Goal: Navigation & Orientation: Understand site structure

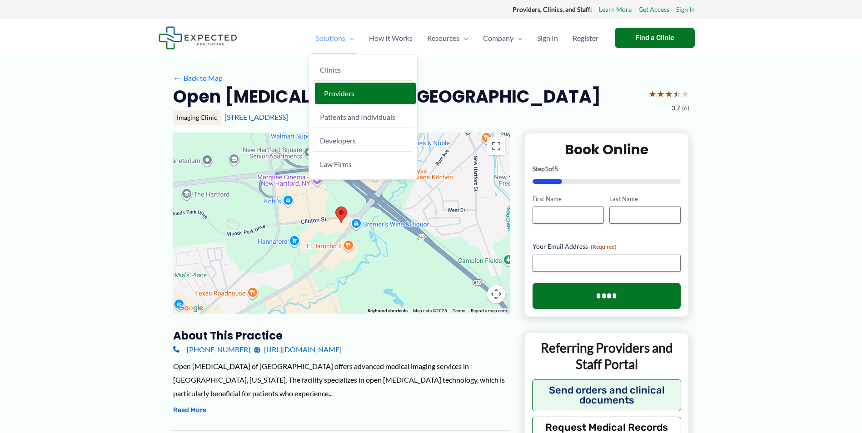
click at [344, 92] on span "Providers" at bounding box center [339, 93] width 30 height 9
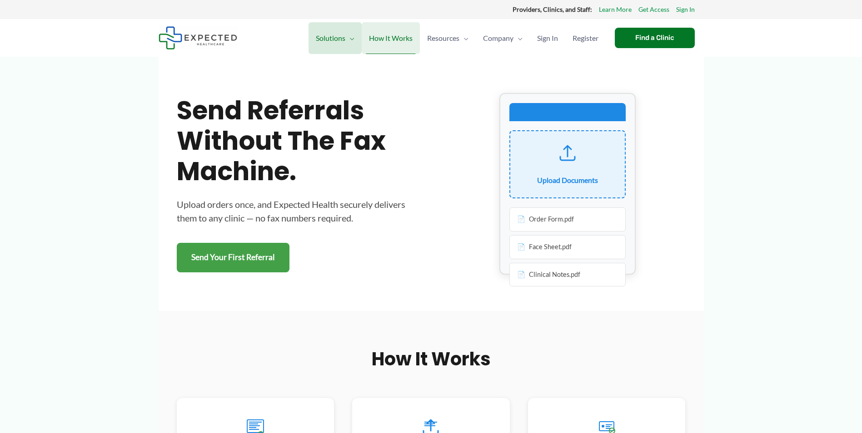
click at [391, 40] on span "How It Works" at bounding box center [391, 38] width 44 height 32
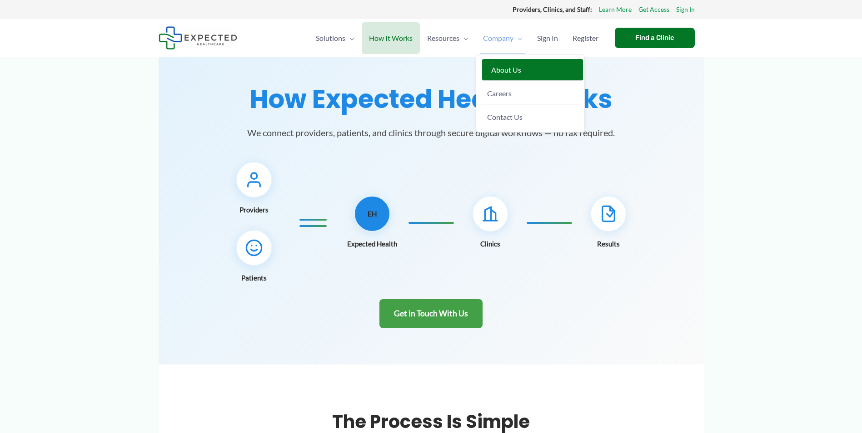
click at [505, 73] on span "About Us" at bounding box center [506, 69] width 30 height 9
